Goal: Find specific page/section: Find specific page/section

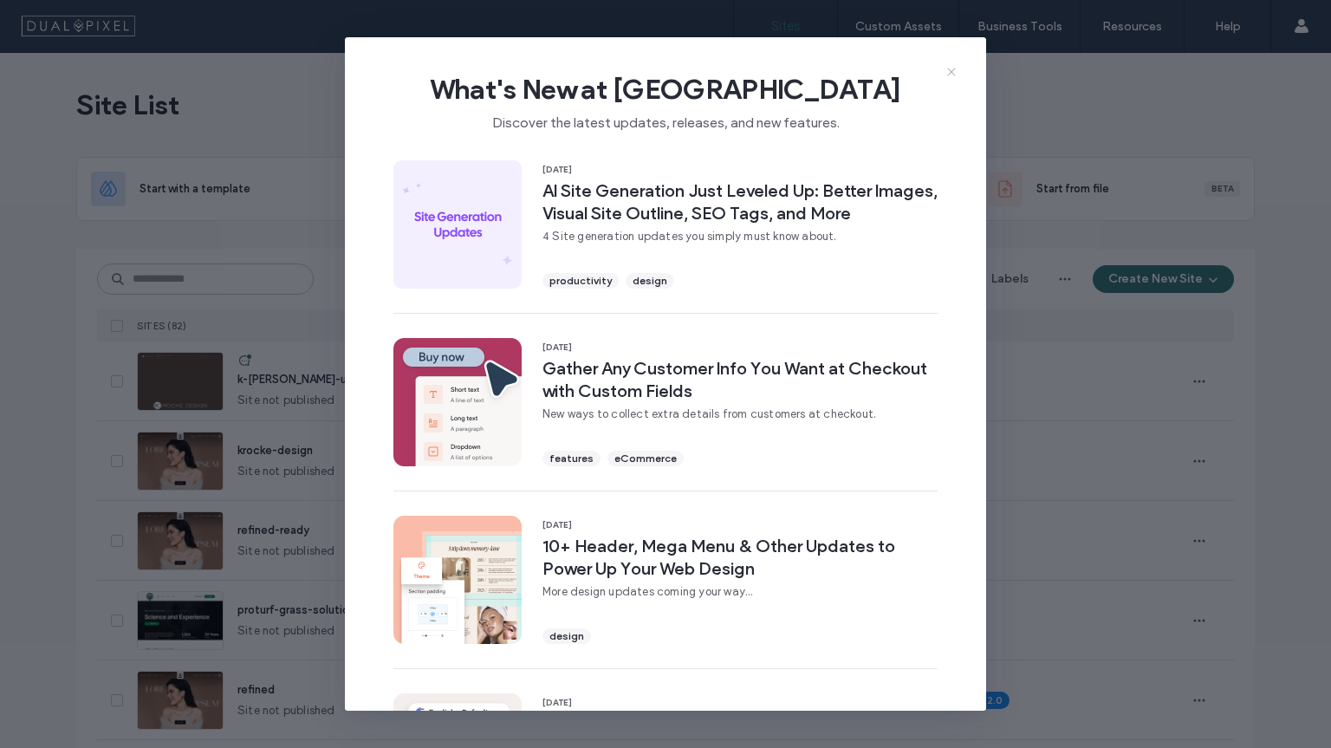
click at [951, 73] on icon at bounding box center [952, 72] width 14 height 14
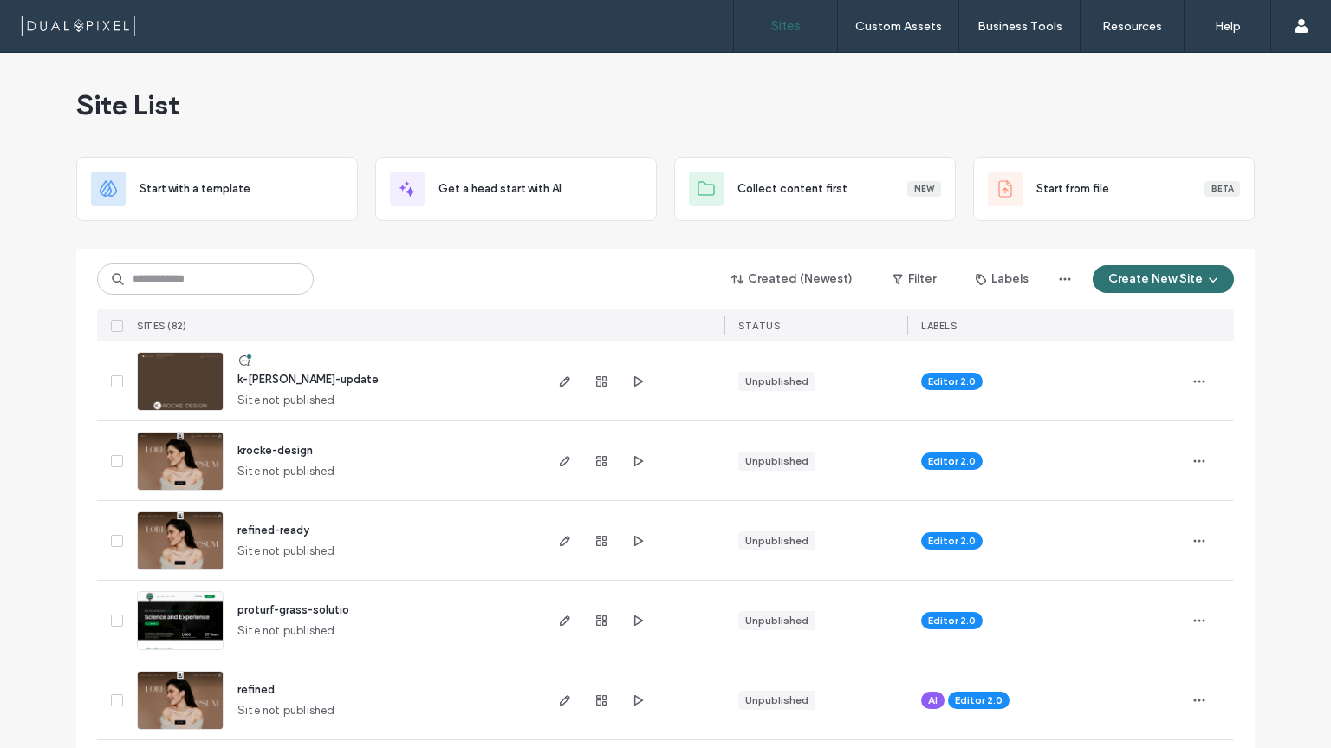
click at [307, 381] on span "k-rocke-update" at bounding box center [307, 379] width 141 height 13
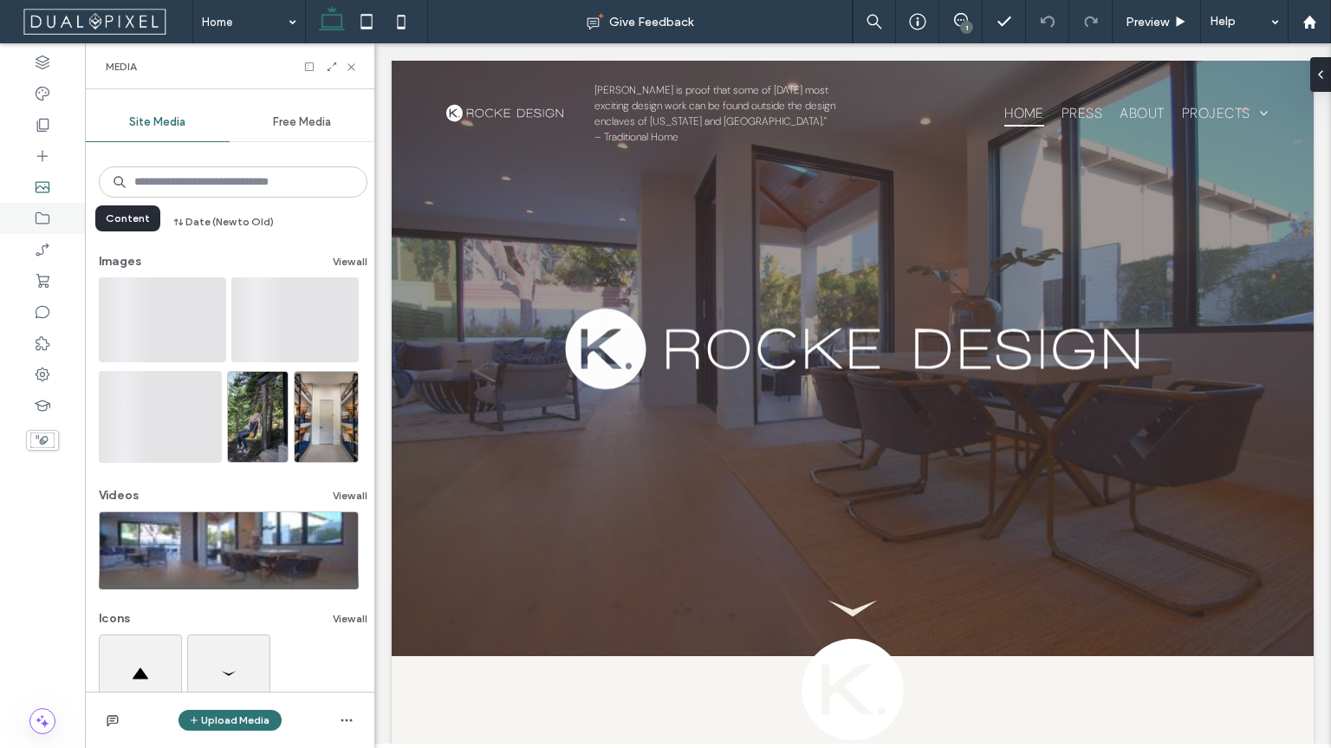
click at [46, 213] on icon at bounding box center [42, 218] width 17 height 17
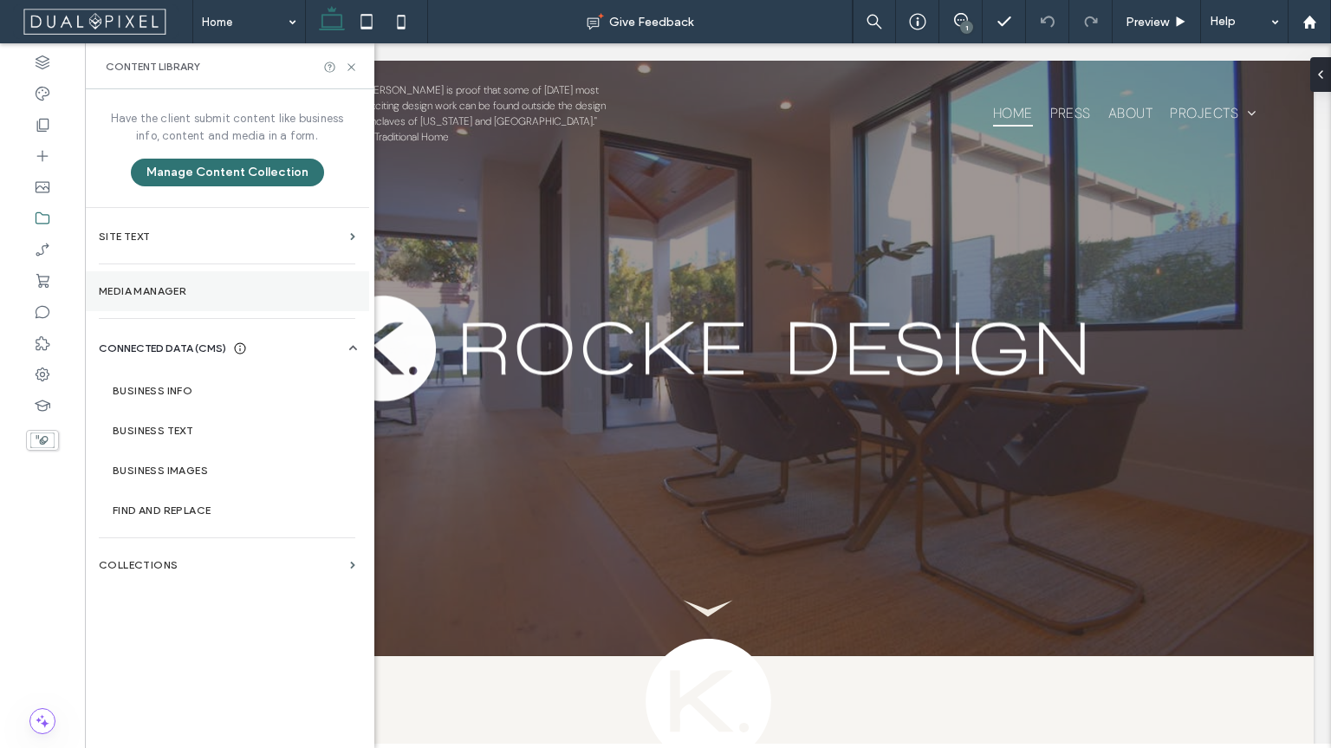
click at [151, 282] on section "Media Manager" at bounding box center [227, 291] width 284 height 40
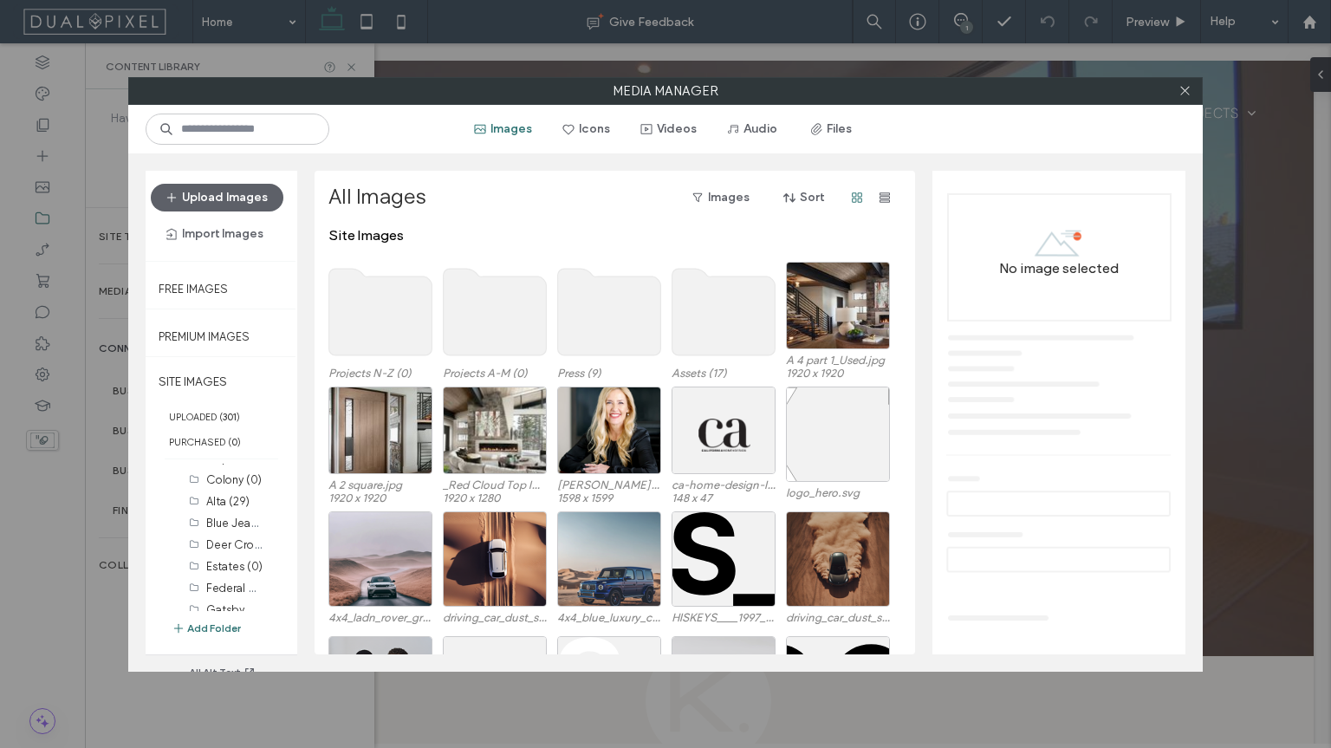
scroll to position [104, 0]
click at [233, 503] on label "Alta (29)" at bounding box center [227, 500] width 43 height 13
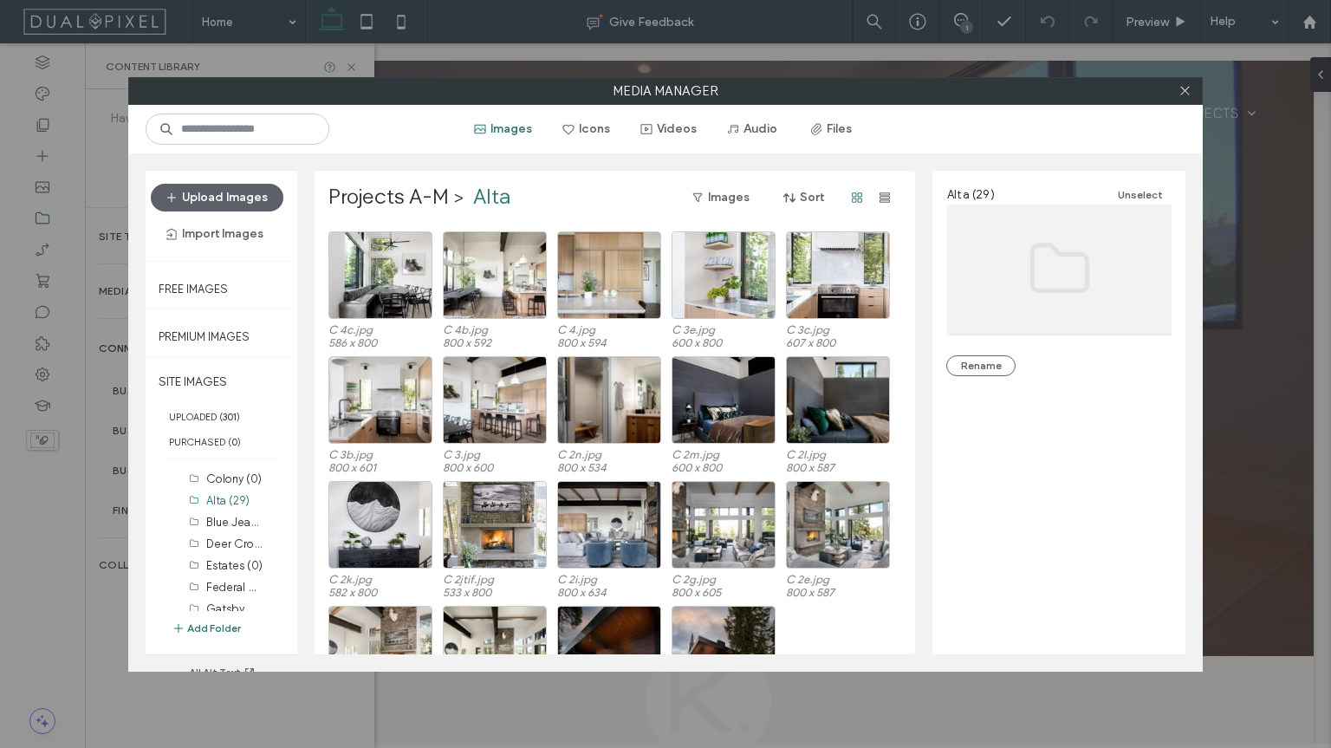
scroll to position [278, 0]
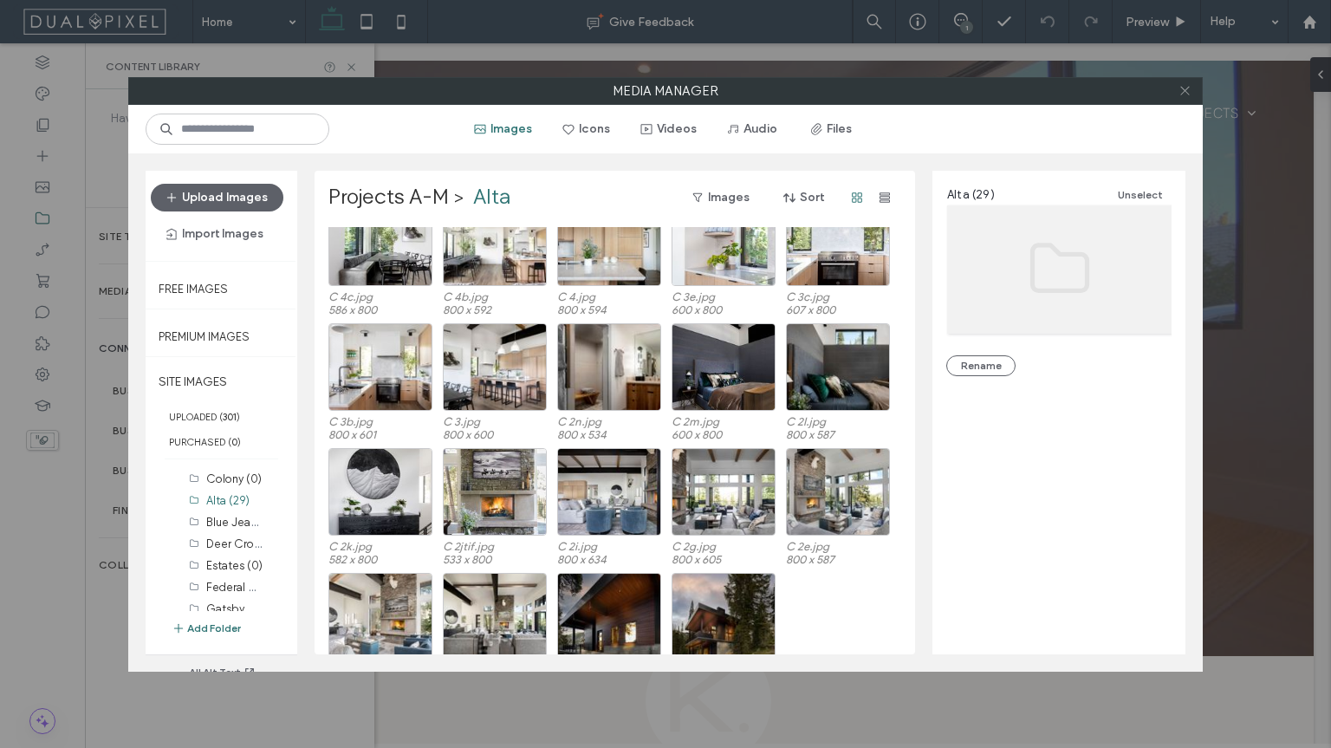
click at [1183, 94] on icon at bounding box center [1185, 90] width 13 height 13
